Goal: Check status

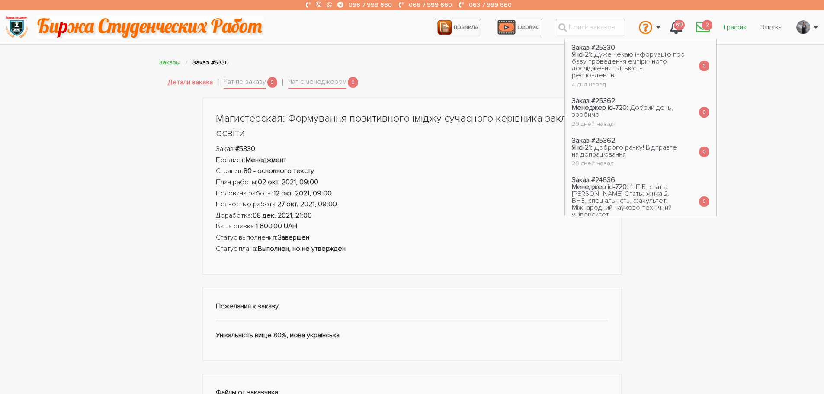
click at [731, 27] on link "График" at bounding box center [734, 27] width 37 height 16
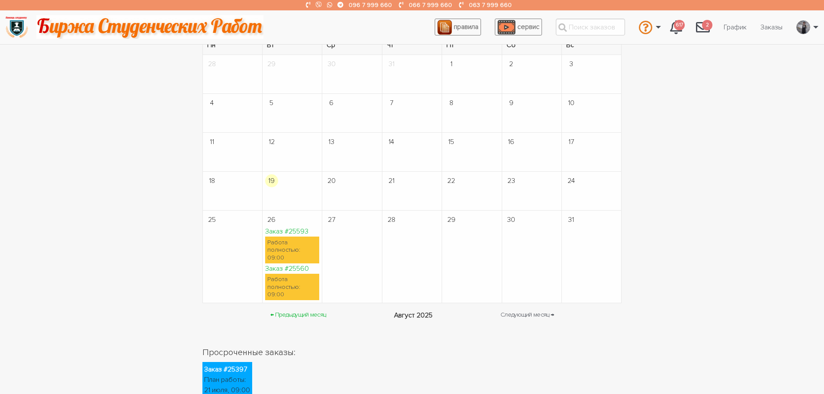
scroll to position [86, 0]
click at [290, 263] on link "Заказ #25560" at bounding box center [287, 267] width 44 height 9
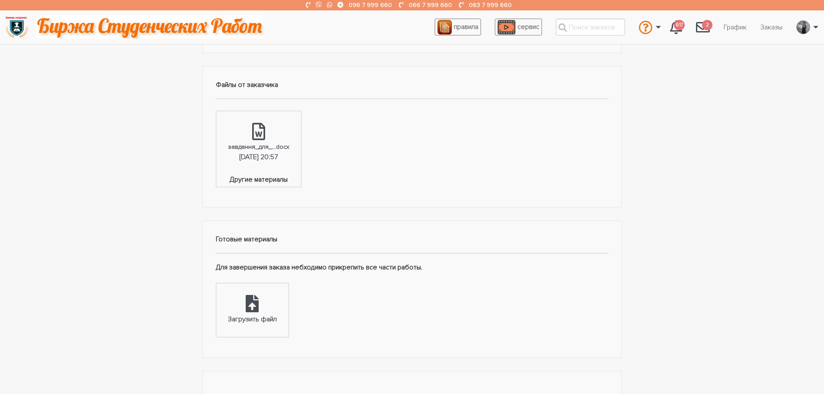
scroll to position [130, 0]
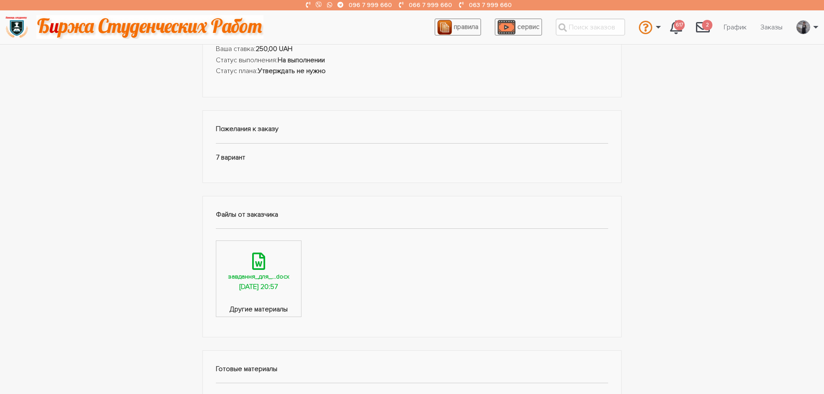
click at [266, 287] on div "06.08.2025, 20:57" at bounding box center [258, 286] width 38 height 11
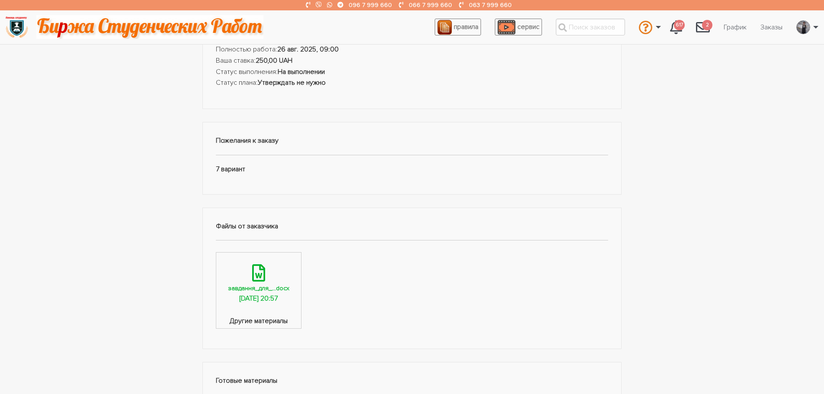
scroll to position [173, 0]
